Goal: Obtain resource: Obtain resource

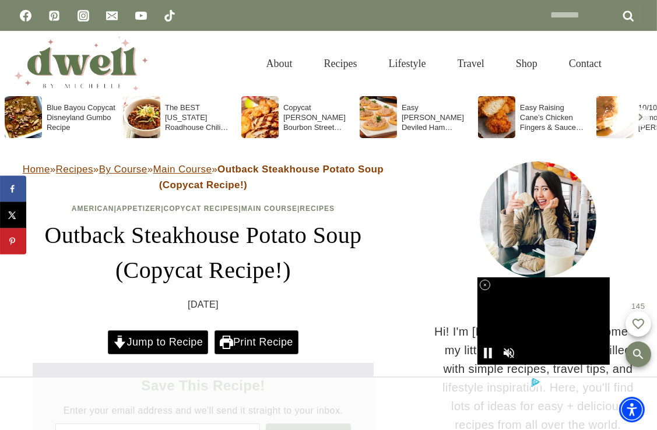
click at [264, 339] on link "Print Recipe" at bounding box center [257, 343] width 84 height 24
